Goal: Entertainment & Leisure: Consume media (video, audio)

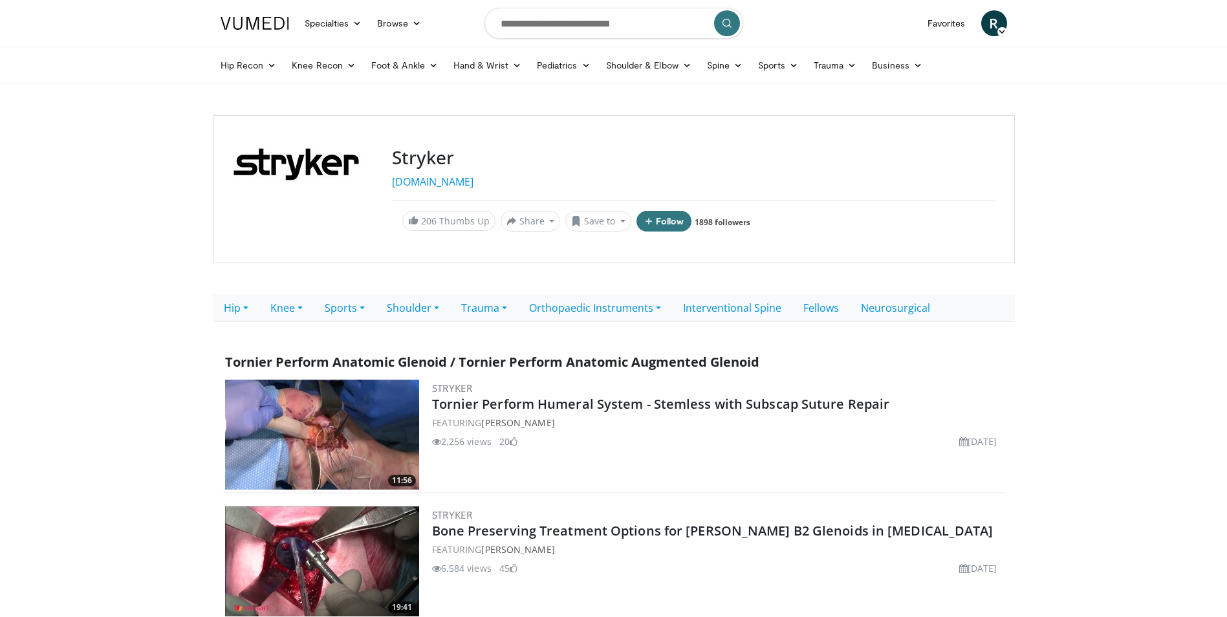
click at [322, 426] on img at bounding box center [322, 435] width 194 height 110
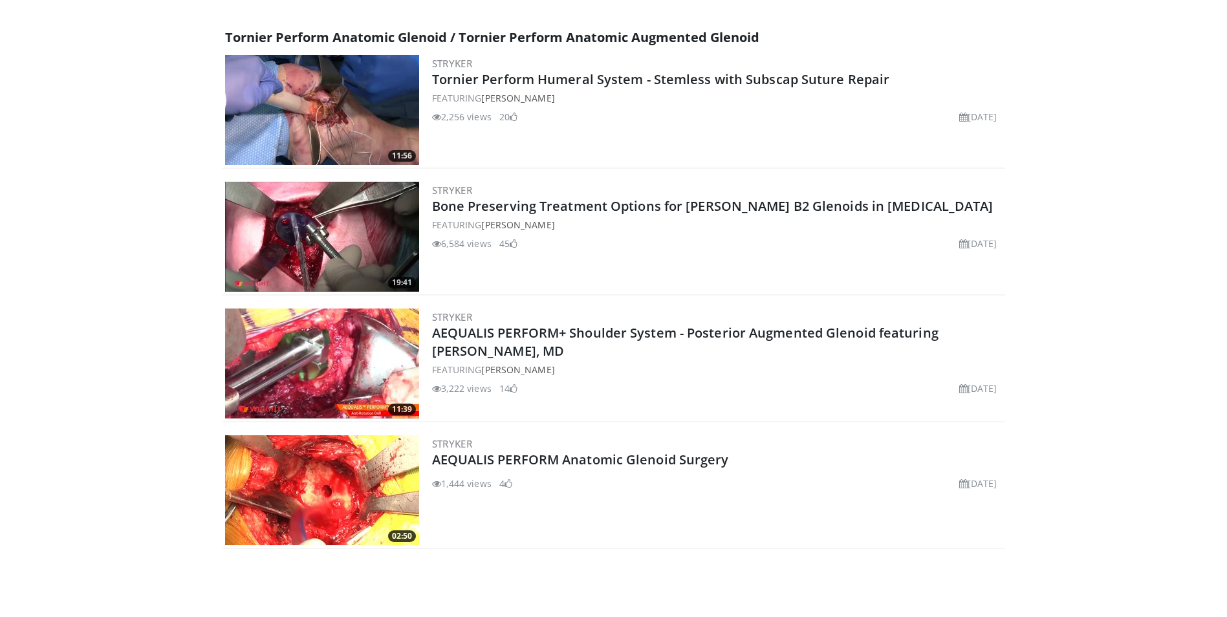
scroll to position [388, 0]
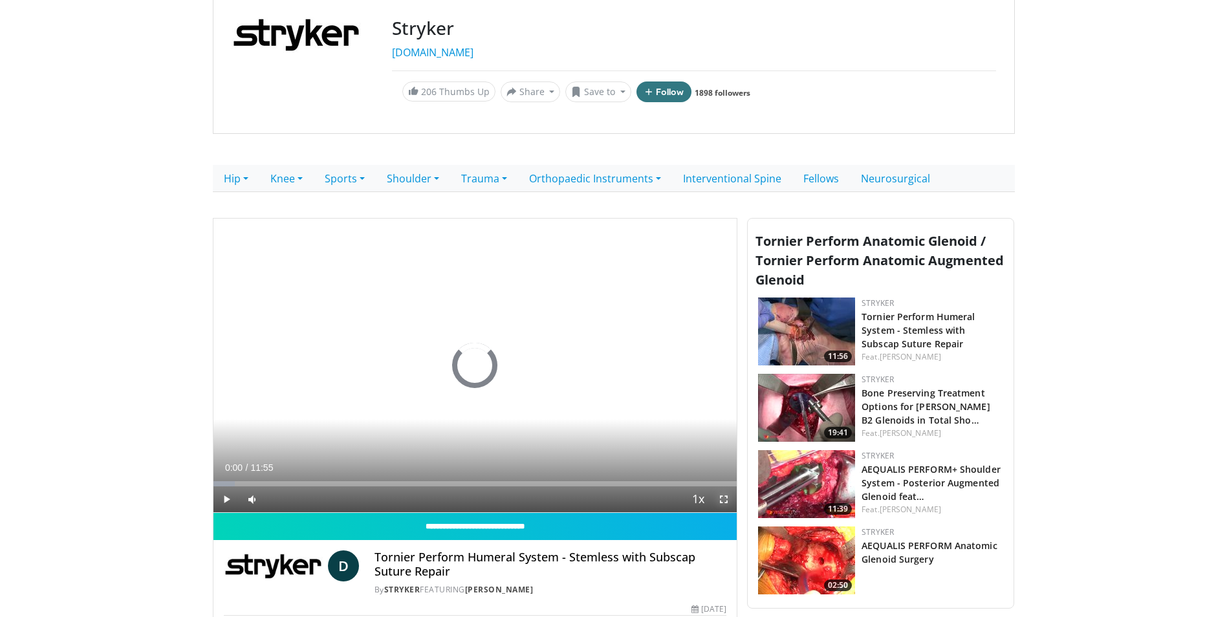
click at [733, 496] on span "Video Player" at bounding box center [724, 499] width 26 height 26
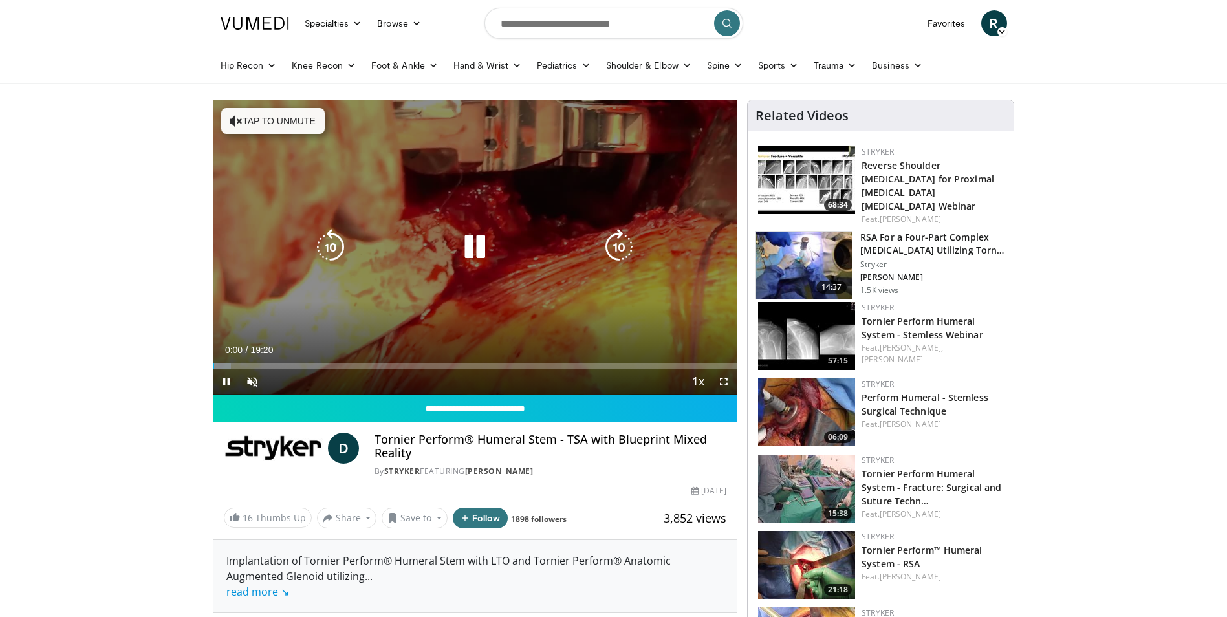
click at [470, 239] on icon "Video Player" at bounding box center [475, 247] width 36 height 36
